Goal: Information Seeking & Learning: Learn about a topic

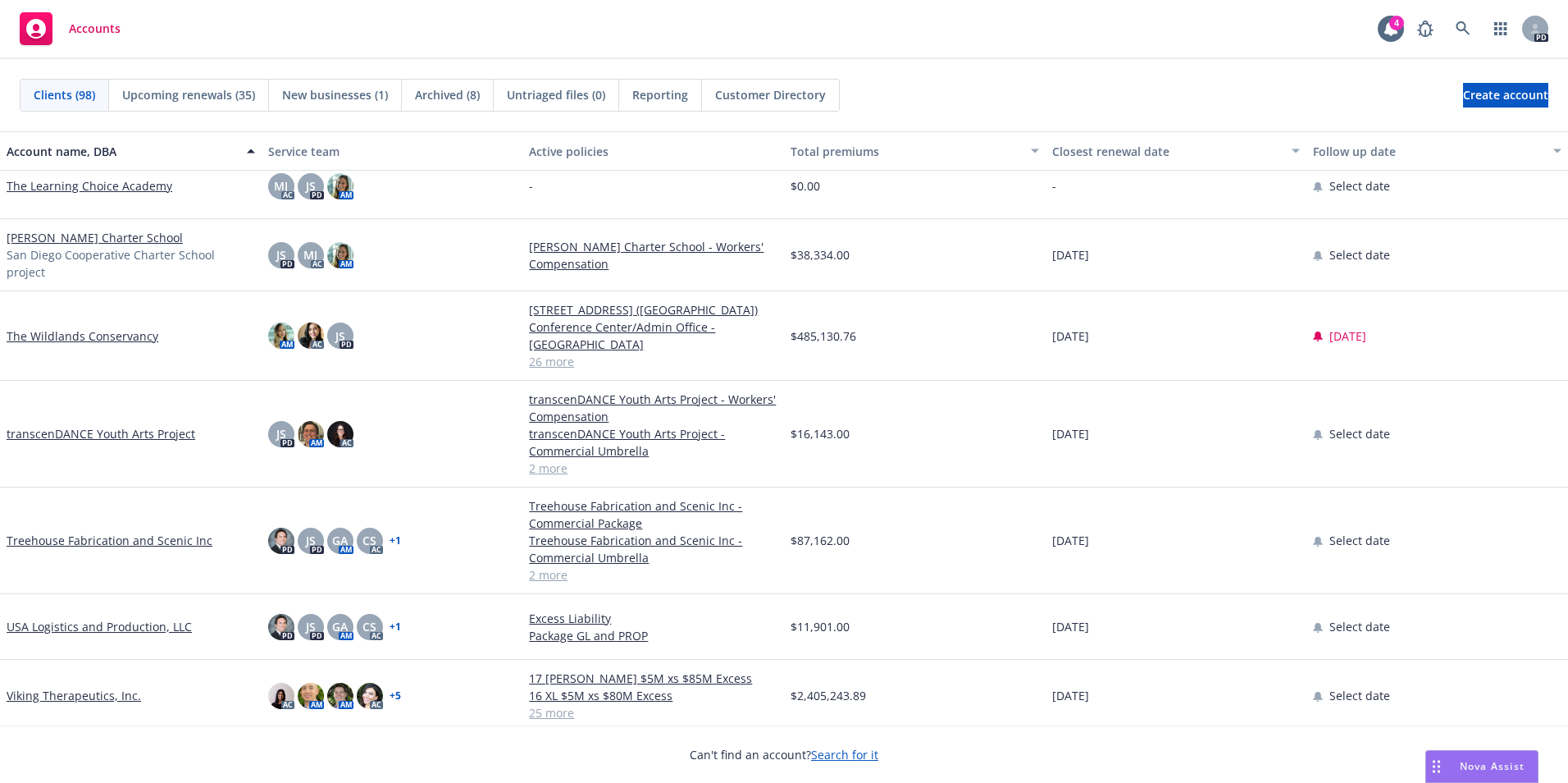
scroll to position [5990, 0]
click at [73, 687] on link "Viking Therapeutics, Inc." at bounding box center [74, 695] width 134 height 17
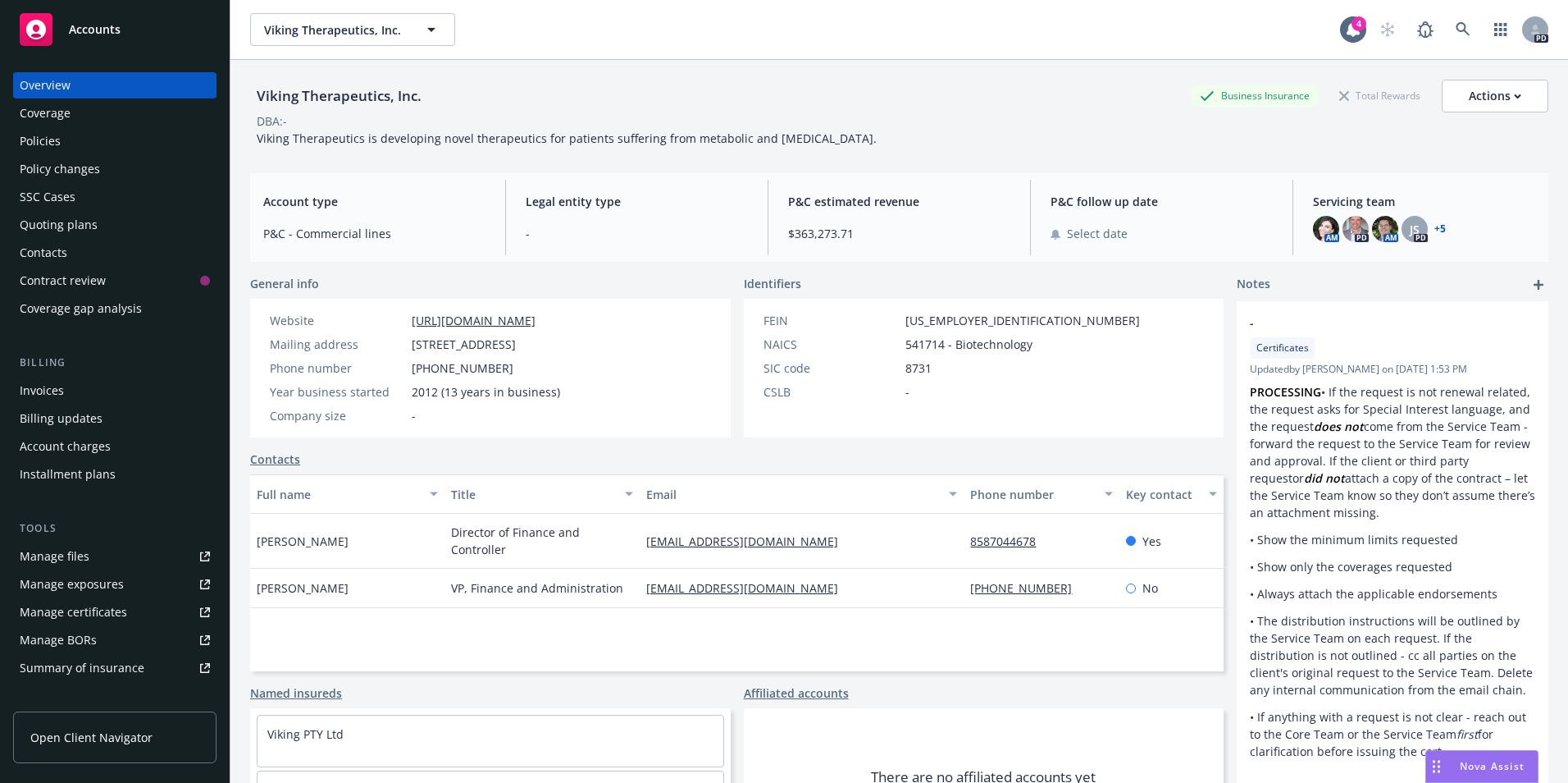
click at [114, 141] on div "Policies" at bounding box center [114, 141] width 190 height 27
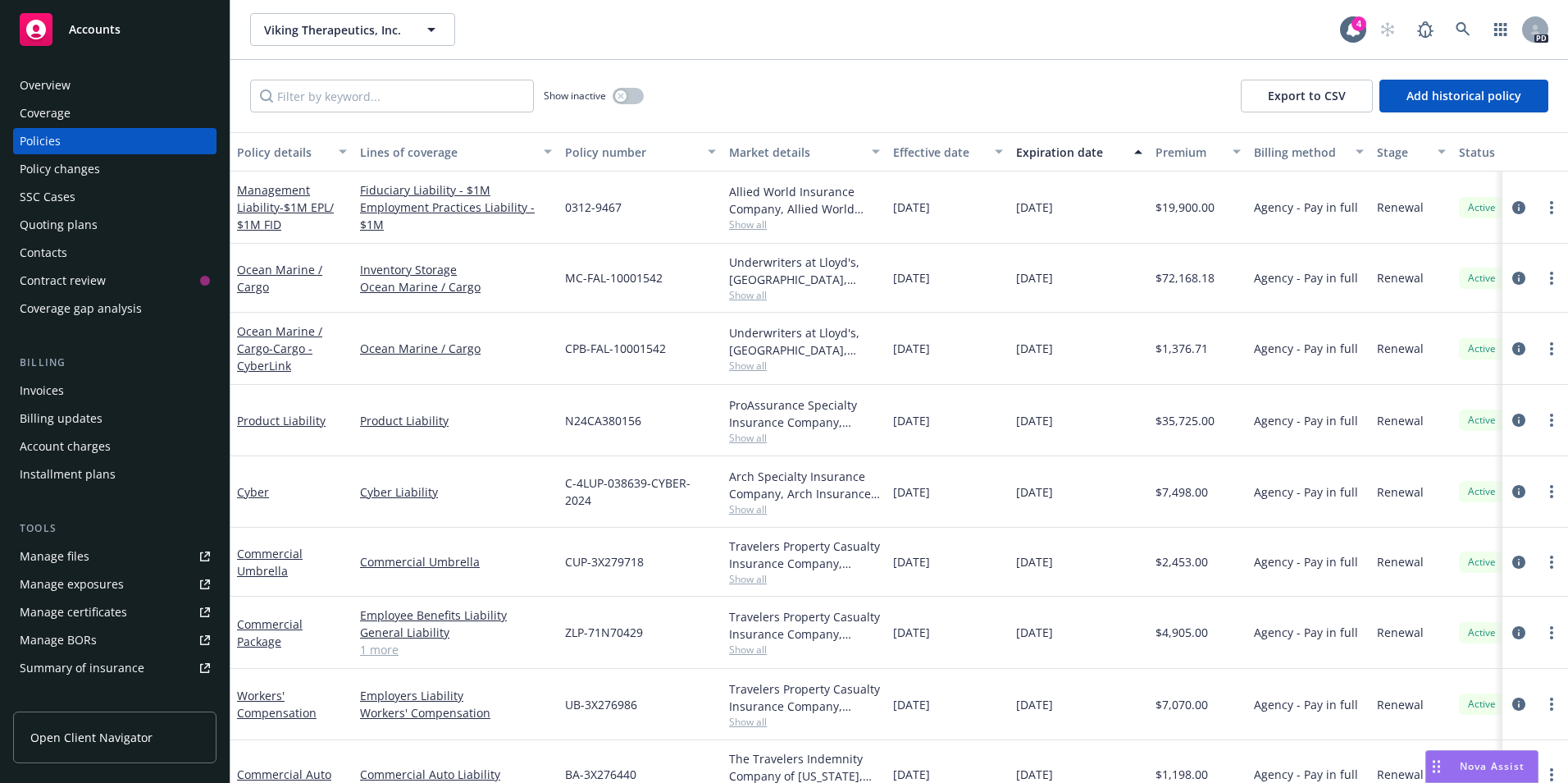
click at [753, 434] on span "Show all" at bounding box center [804, 438] width 151 height 14
click at [777, 363] on span "Show all" at bounding box center [804, 366] width 151 height 14
click at [466, 526] on div "Cyber Liability" at bounding box center [456, 491] width 205 height 71
click at [373, 652] on link "1 more" at bounding box center [456, 650] width 192 height 17
